Goal: Information Seeking & Learning: Learn about a topic

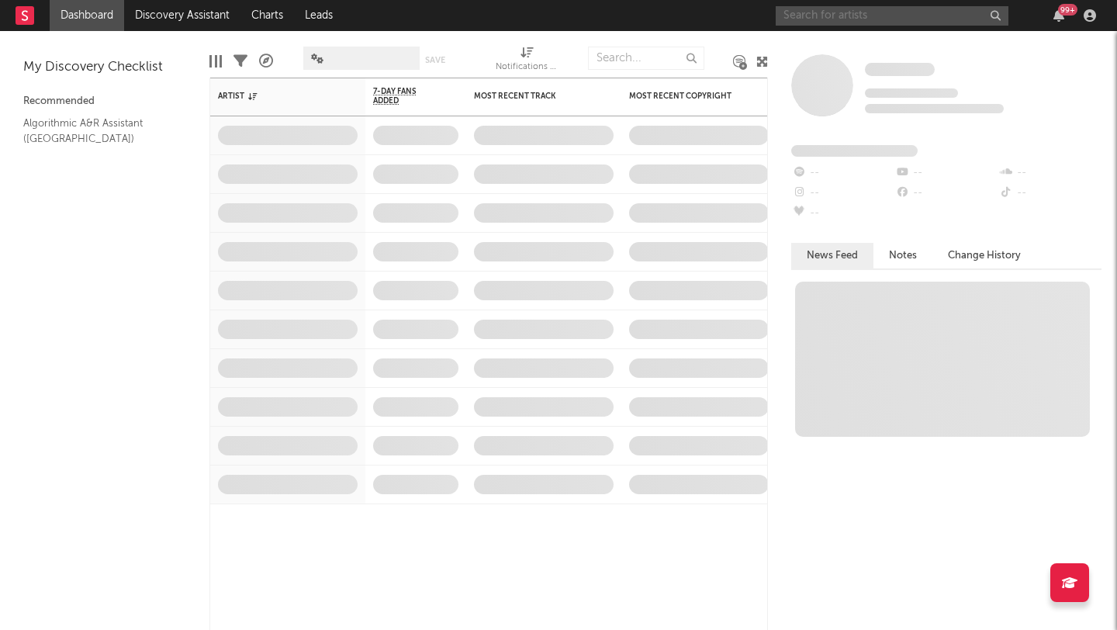
click at [810, 19] on input "text" at bounding box center [892, 15] width 233 height 19
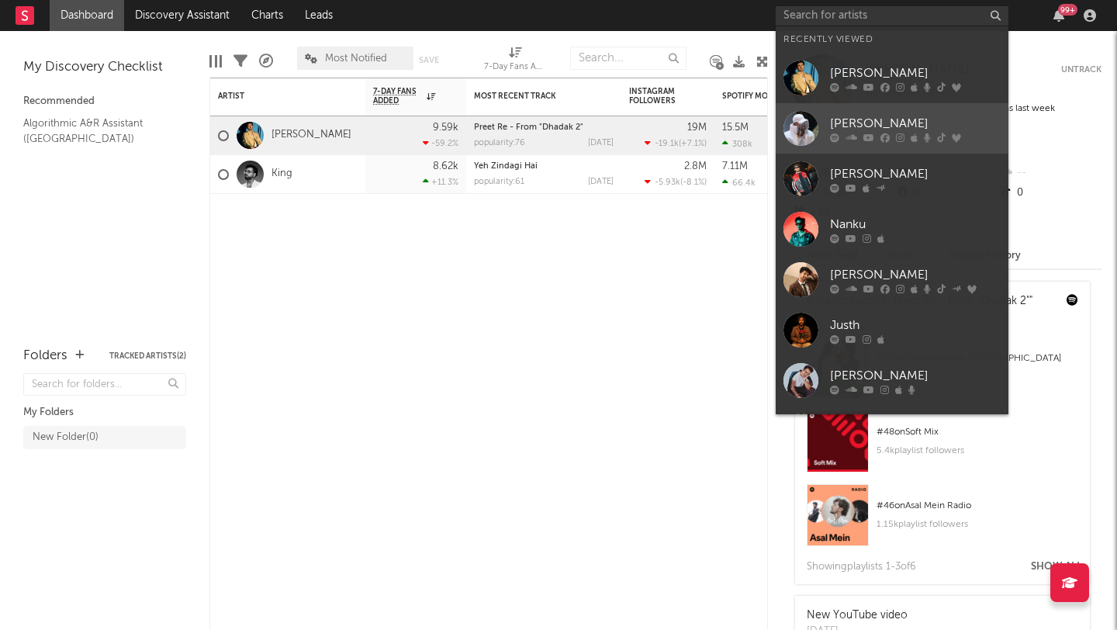
click at [856, 123] on div "[PERSON_NAME]" at bounding box center [915, 123] width 171 height 19
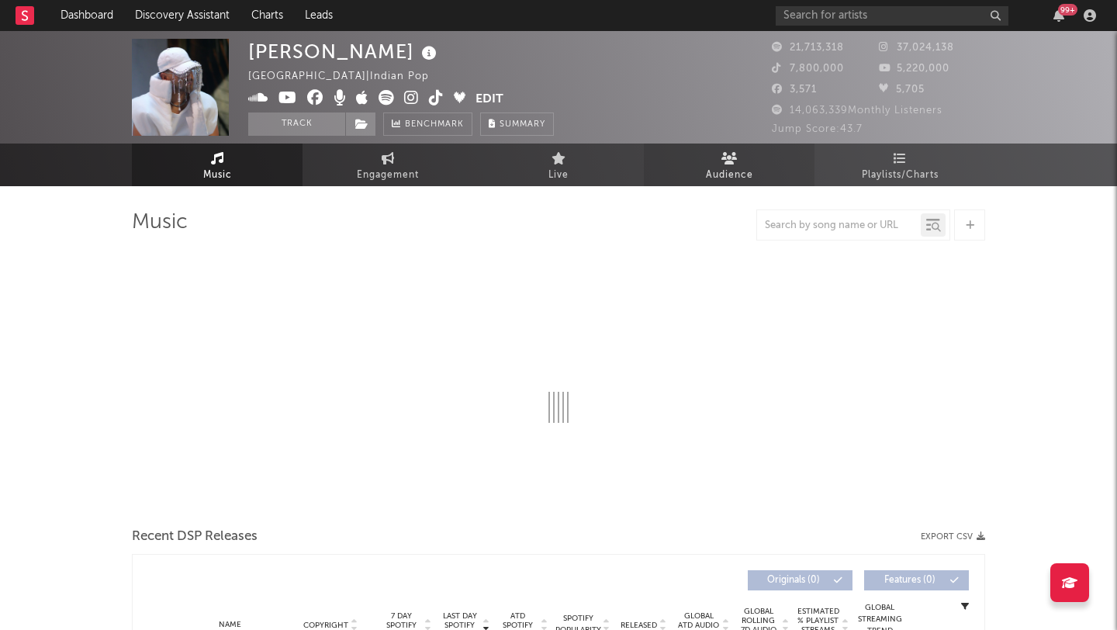
select select "6m"
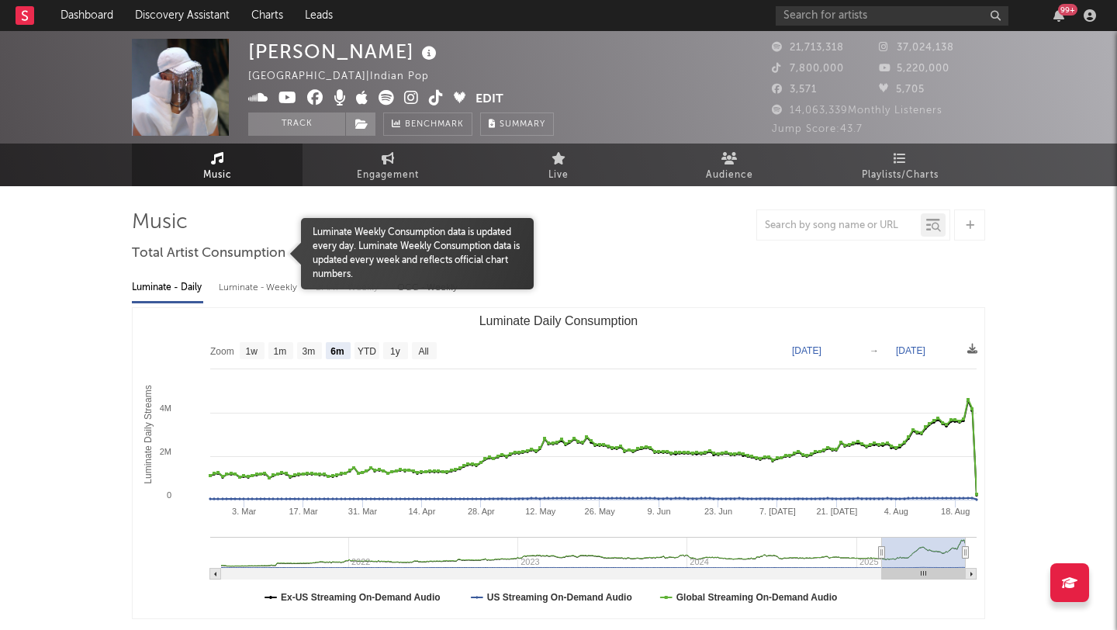
click at [261, 226] on div at bounding box center [216, 253] width 169 height 71
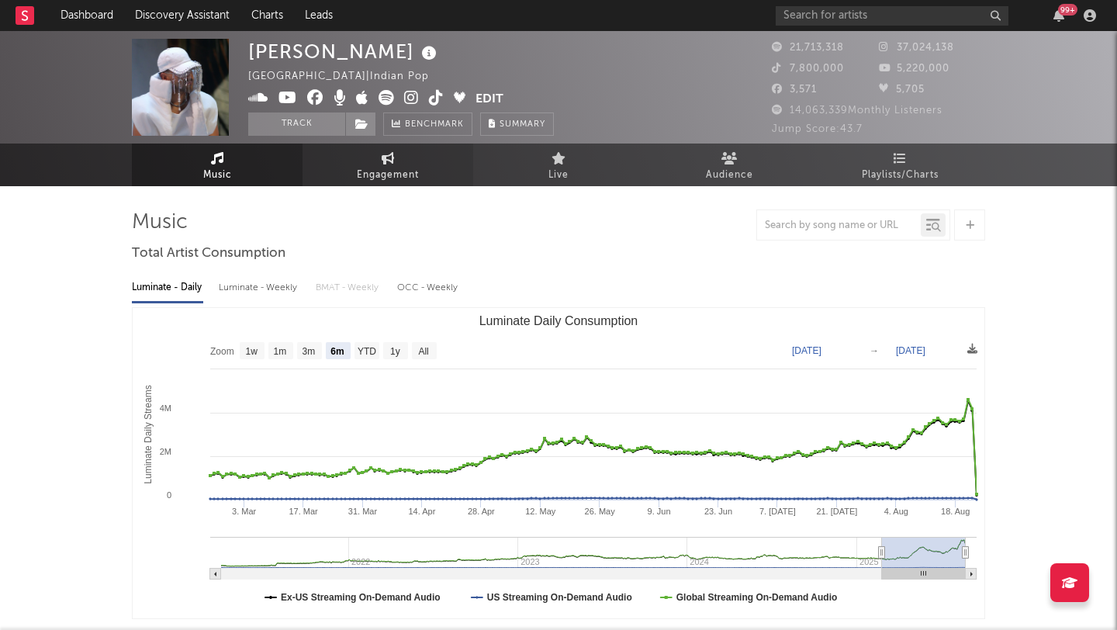
click at [382, 163] on icon at bounding box center [388, 158] width 13 height 12
select select "1w"
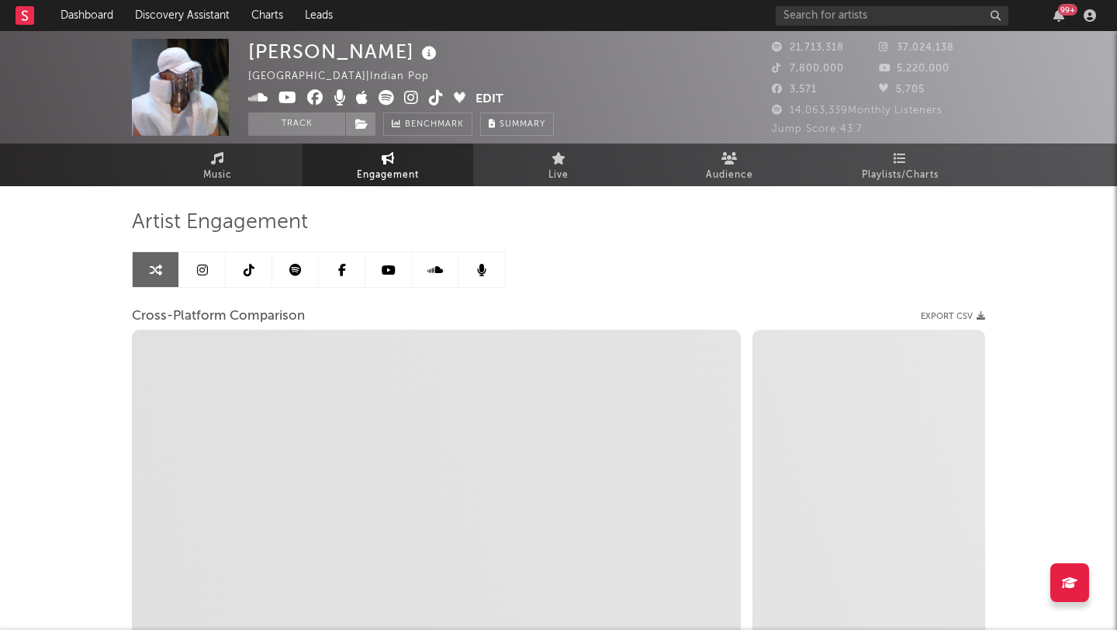
click at [202, 264] on icon at bounding box center [202, 270] width 11 height 12
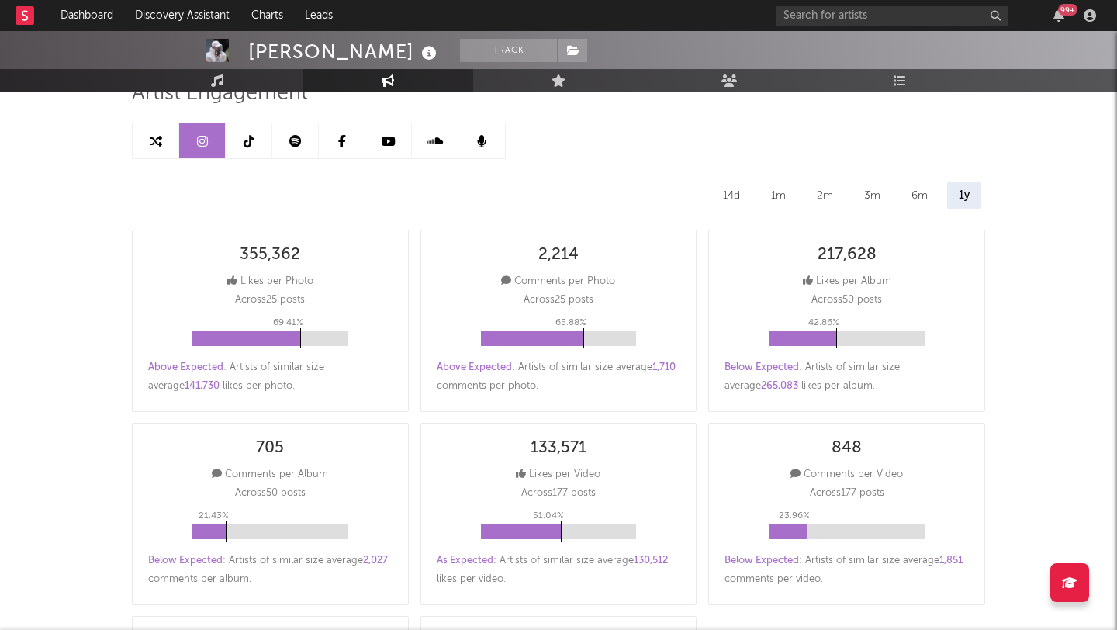
select select "6m"
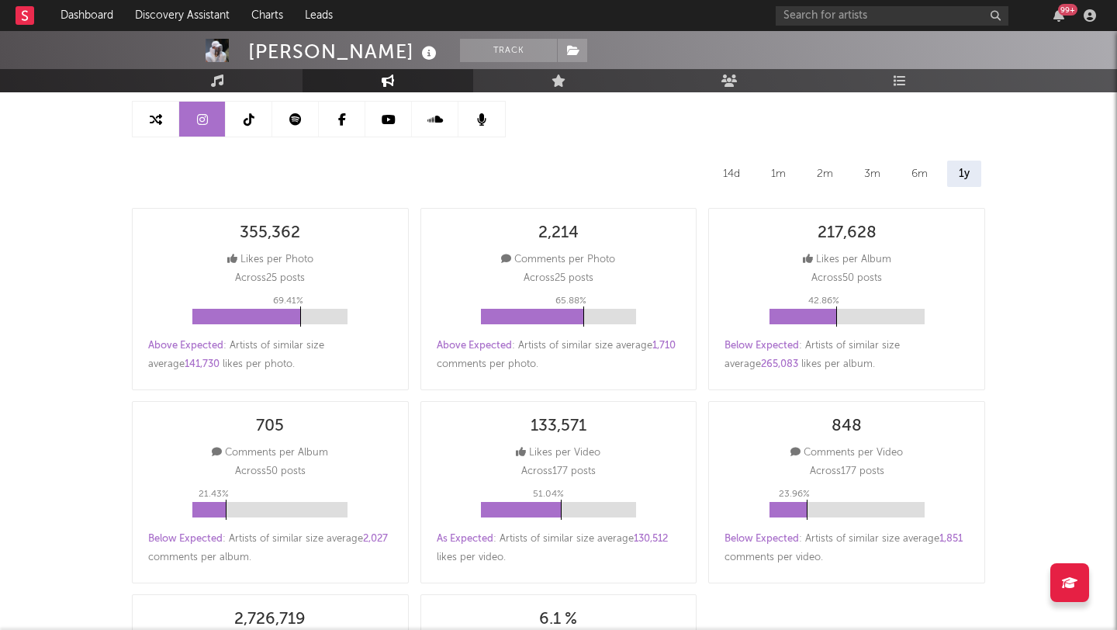
scroll to position [33, 0]
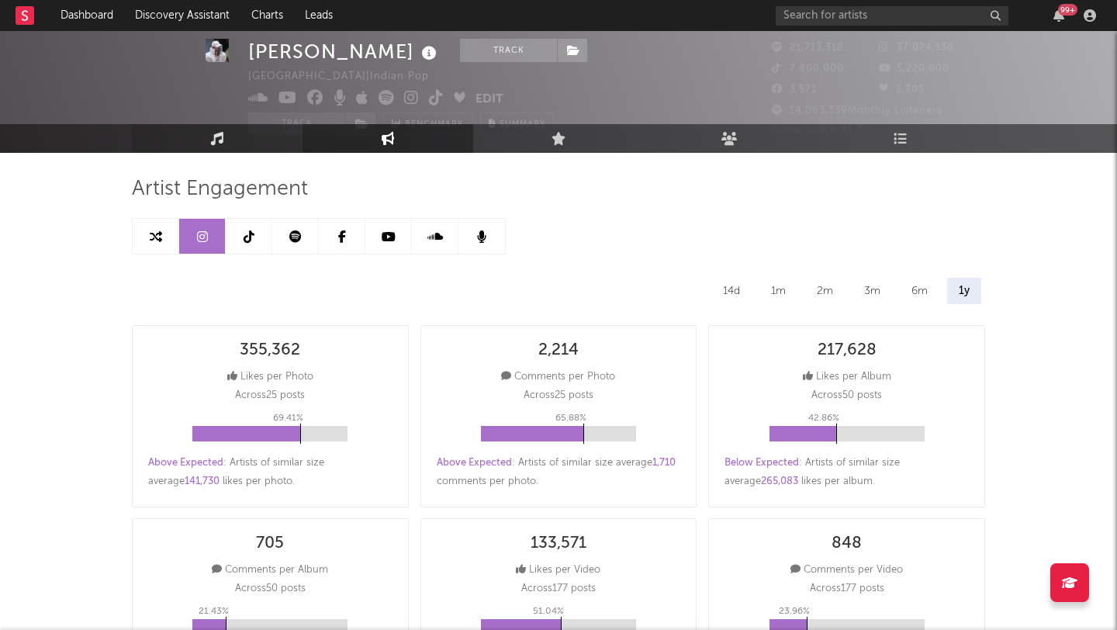
click at [225, 129] on link "Music" at bounding box center [217, 138] width 171 height 29
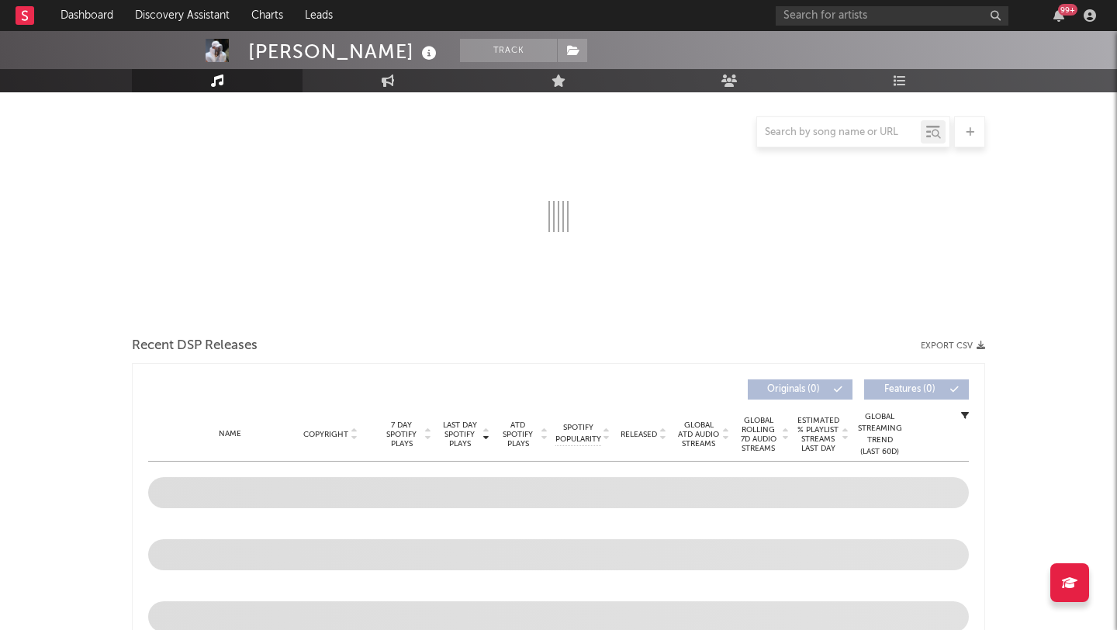
scroll to position [897, 0]
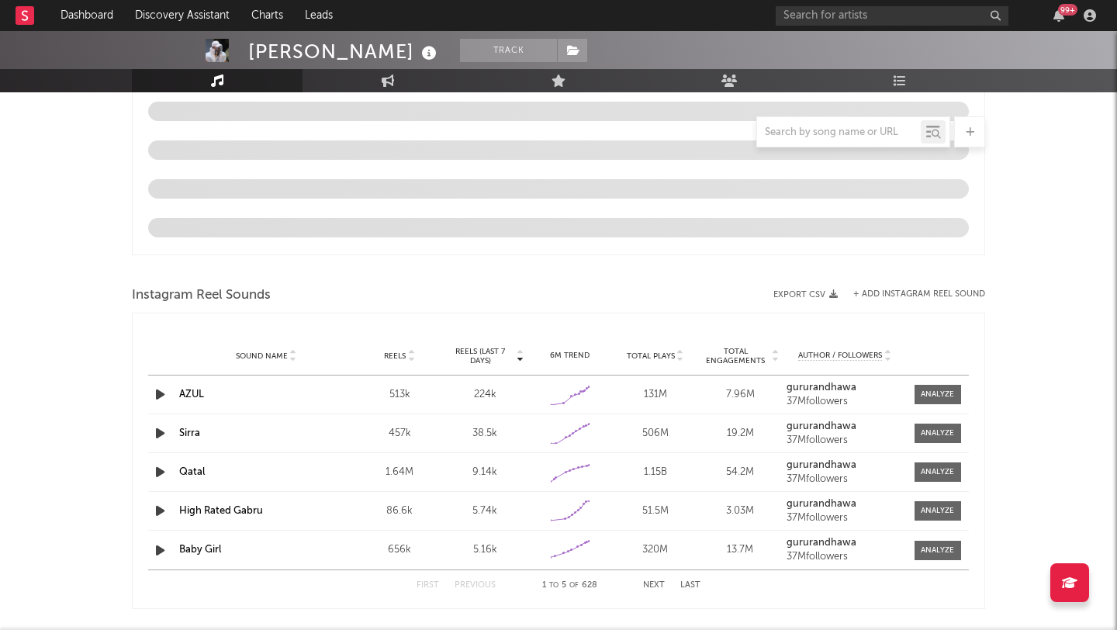
select select "6m"
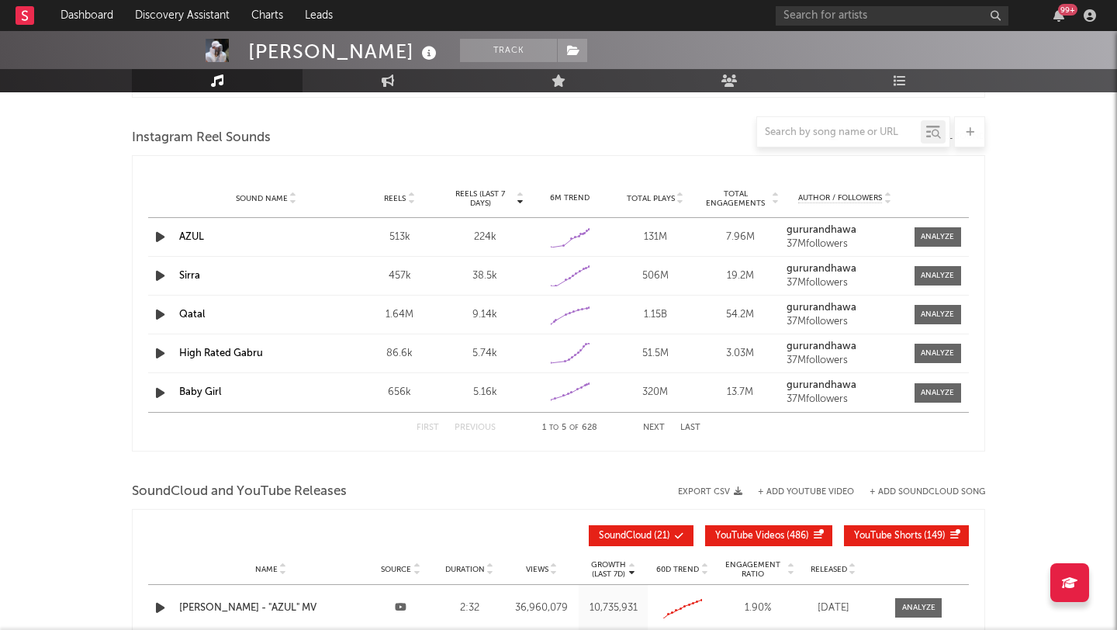
scroll to position [1403, 0]
